Goal: Answer question/provide support: Answer question/provide support

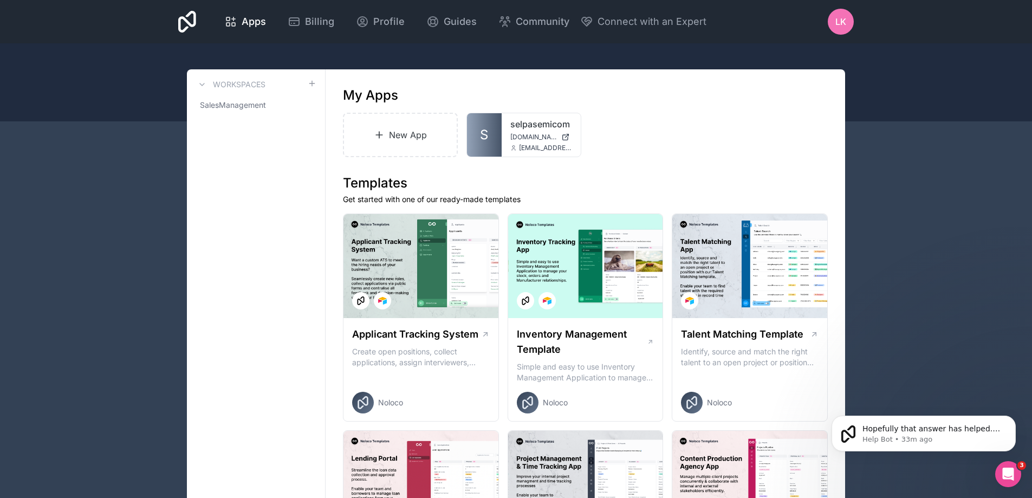
drag, startPoint x: 952, startPoint y: 278, endPoint x: 992, endPoint y: 306, distance: 49.0
drag, startPoint x: 2011, startPoint y: 942, endPoint x: 1018, endPoint y: 482, distance: 1095.1
click at [1018, 482] on div "Open Intercom Messenger" at bounding box center [1007, 473] width 26 height 26
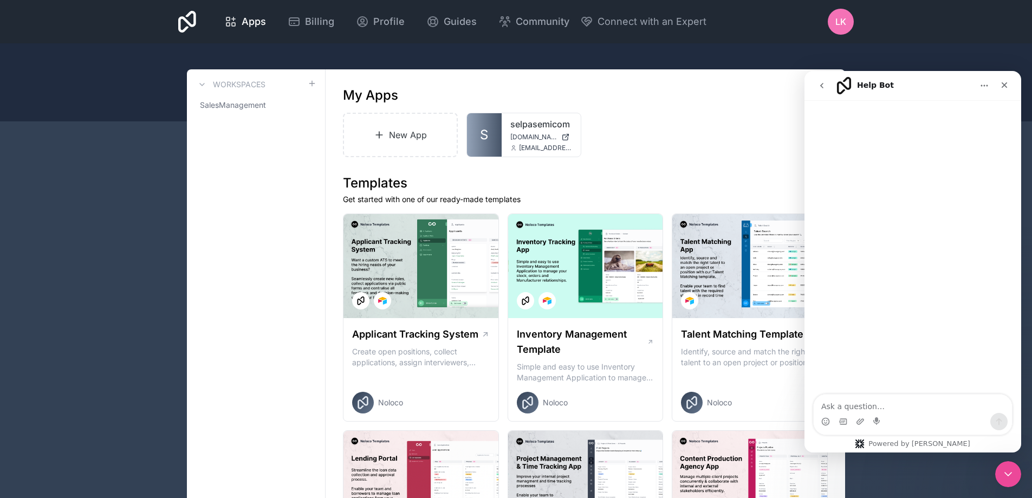
click at [909, 189] on div "Intercom messenger" at bounding box center [913, 247] width 217 height 295
click at [819, 85] on icon "go back" at bounding box center [822, 85] width 9 height 9
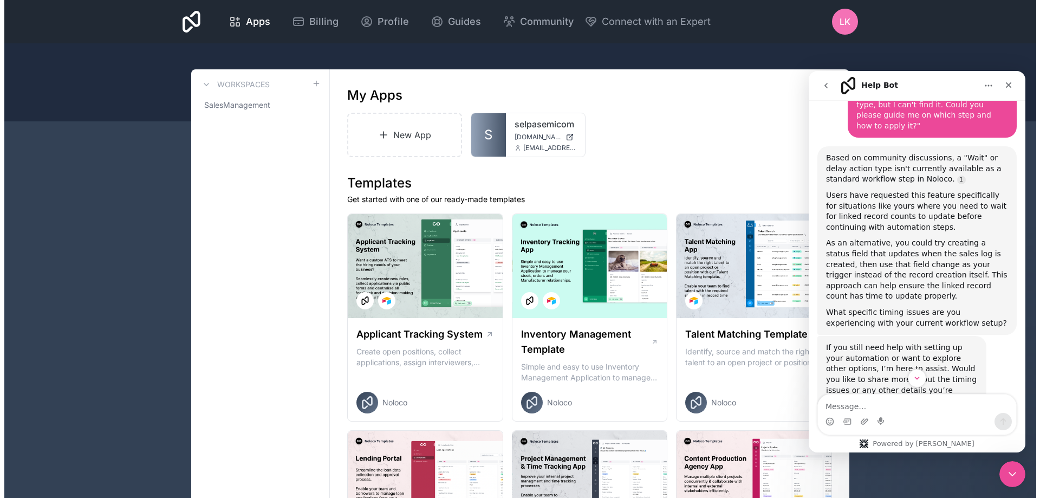
scroll to position [1126, 0]
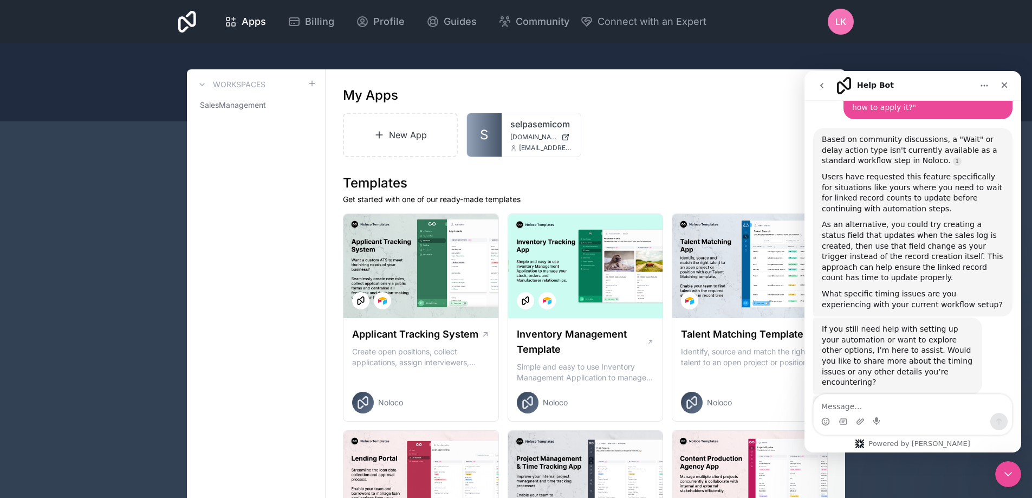
click at [507, 145] on div "selpasemicom [DOMAIN_NAME] [EMAIL_ADDRESS][DOMAIN_NAME]" at bounding box center [541, 134] width 79 height 43
click at [556, 132] on div at bounding box center [562, 131] width 22 height 22
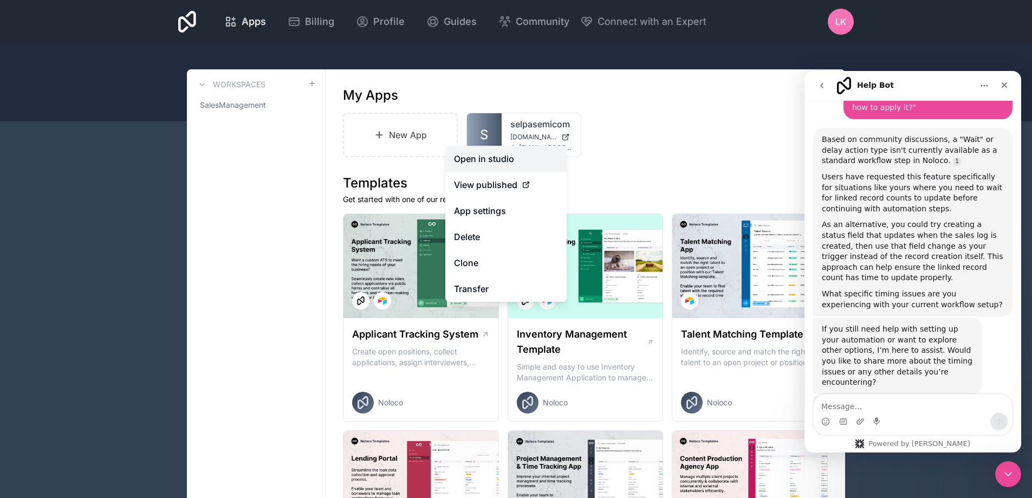
click at [509, 159] on link "Open in studio" at bounding box center [505, 159] width 121 height 26
